Goal: Find contact information: Find contact information

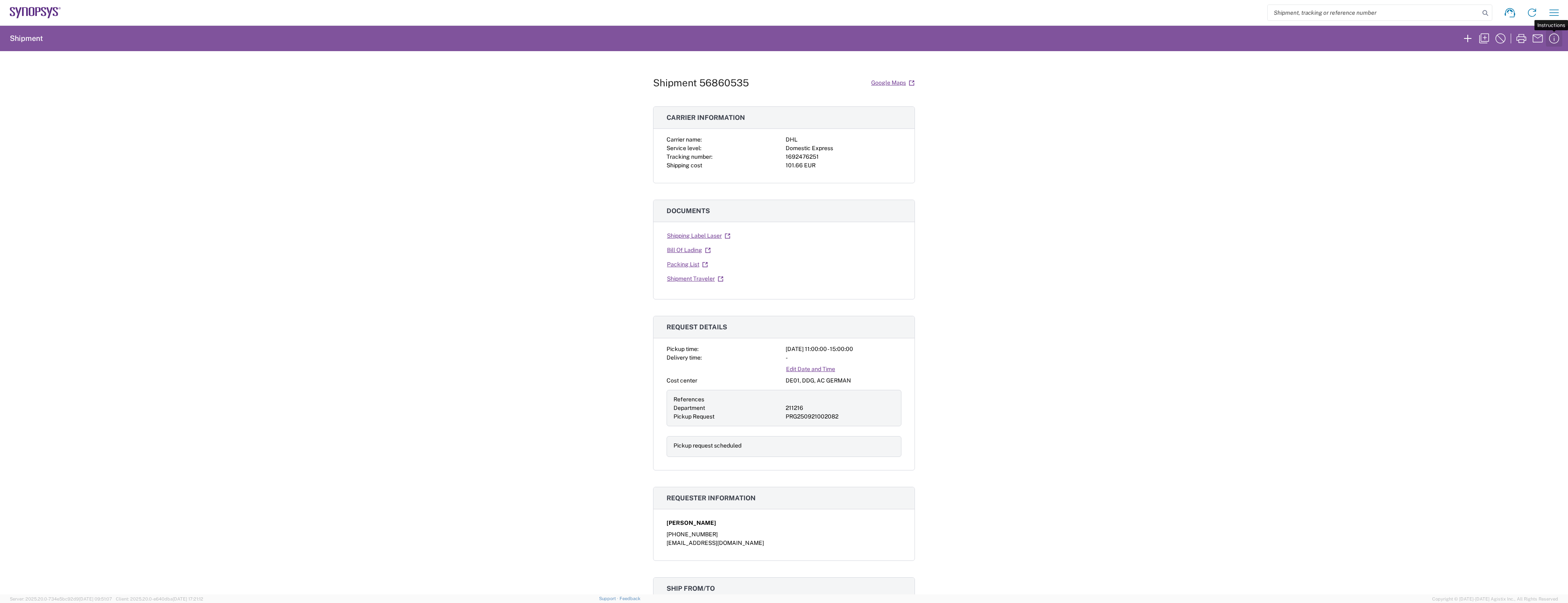
click at [1553, 41] on icon "button" at bounding box center [1554, 38] width 13 height 13
click at [1510, 16] on icon at bounding box center [1510, 13] width 13 height 13
drag, startPoint x: 458, startPoint y: 301, endPoint x: 488, endPoint y: 302, distance: 30.0
click at [458, 301] on div "Shipment 56860535 Google Maps Carrier information Carrier name: DHL Service lev…" at bounding box center [784, 322] width 1568 height 543
click at [1511, 13] on icon at bounding box center [1510, 13] width 13 height 13
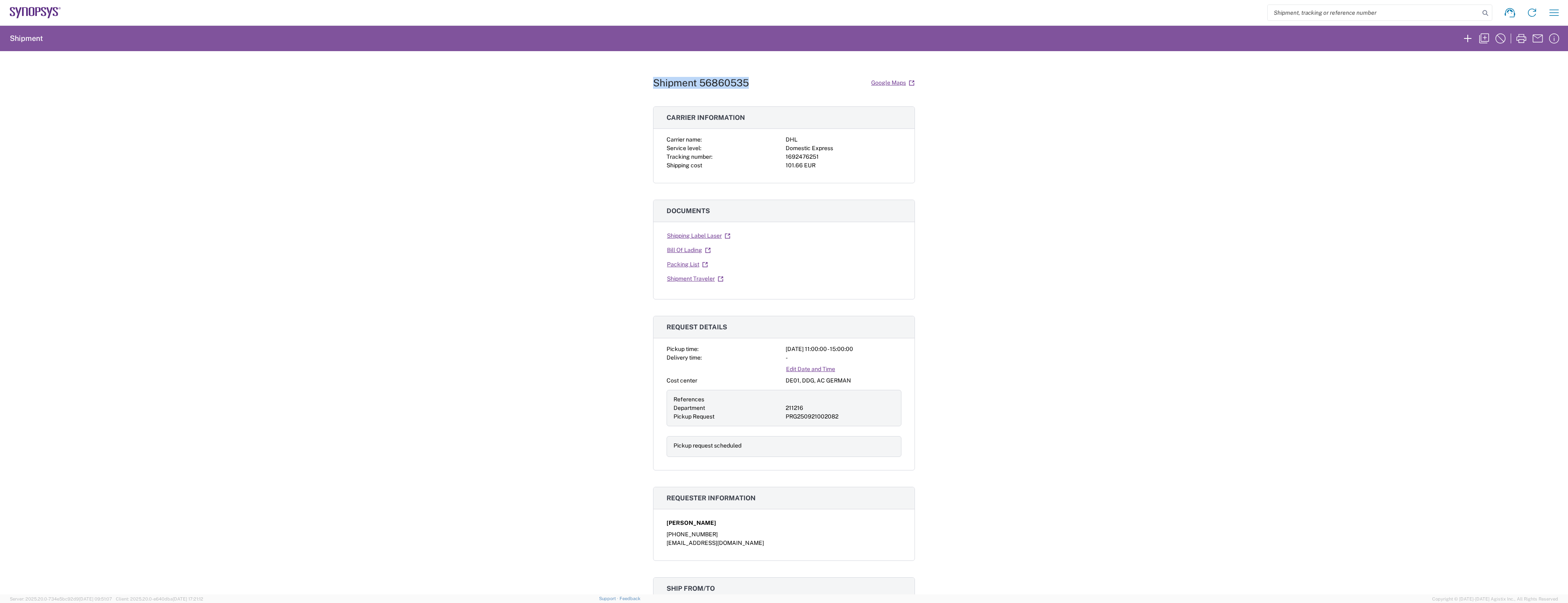
drag, startPoint x: 754, startPoint y: 78, endPoint x: 644, endPoint y: 72, distance: 110.2
click at [644, 72] on div "Shipment 56860535 Google Maps Carrier information Carrier name: DHL Service lev…" at bounding box center [784, 322] width 1568 height 543
copy h1 "Shipment 56860535"
click at [1056, 130] on div "Shipment 56860535 Google Maps Carrier information Carrier name: DHL Service lev…" at bounding box center [784, 322] width 1568 height 543
drag, startPoint x: 758, startPoint y: 78, endPoint x: 644, endPoint y: 73, distance: 114.1
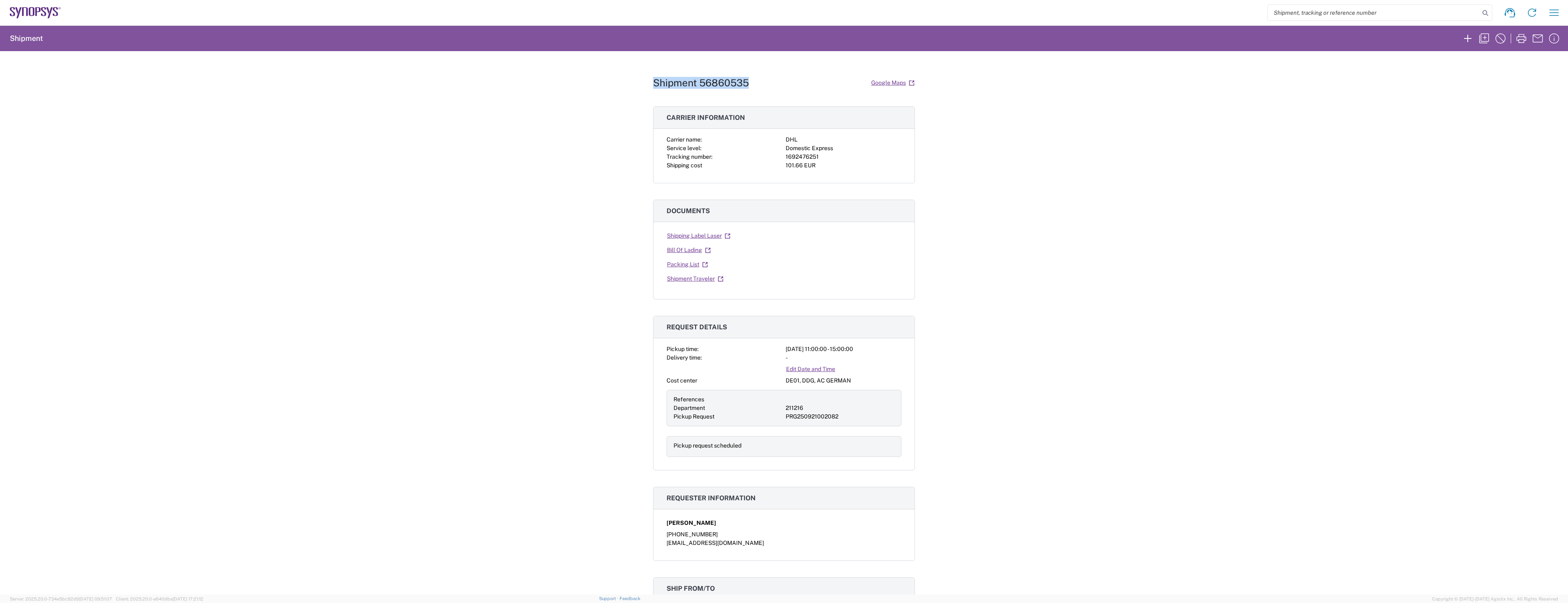
click at [644, 73] on div "Shipment 56860535 Google Maps Carrier information Carrier name: DHL Service lev…" at bounding box center [784, 322] width 1568 height 543
copy h1 "Shipment 56860535"
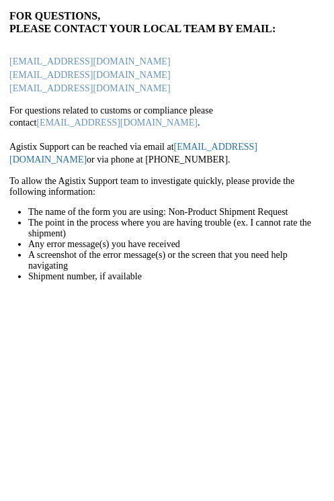
click at [206, 147] on link "support@agistix.com" at bounding box center [133, 154] width 248 height 24
click at [220, 145] on link "support@agistix.com" at bounding box center [133, 154] width 248 height 24
